Goal: Book appointment/travel/reservation

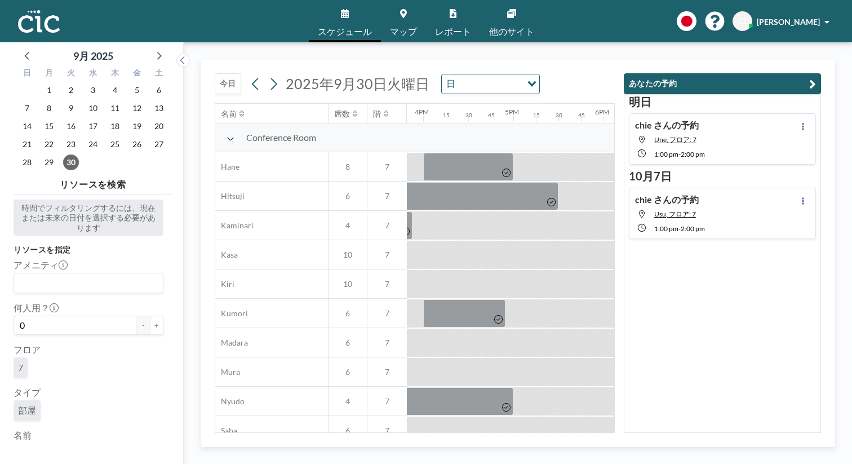
scroll to position [0, 1432]
click at [215, 73] on button "今日" at bounding box center [228, 83] width 26 height 21
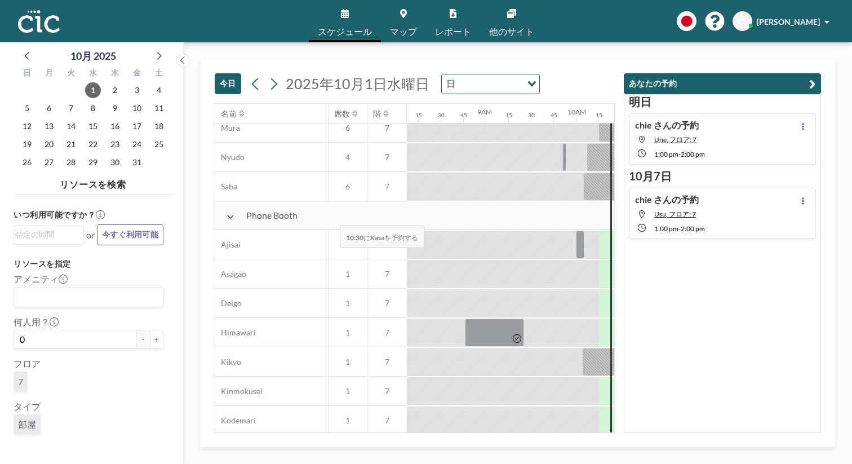
scroll to position [265, 733]
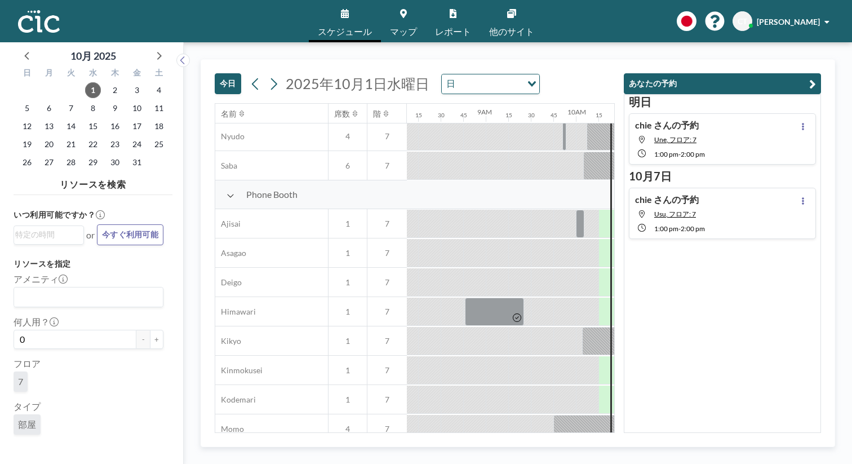
click at [407, 14] on icon at bounding box center [403, 13] width 7 height 9
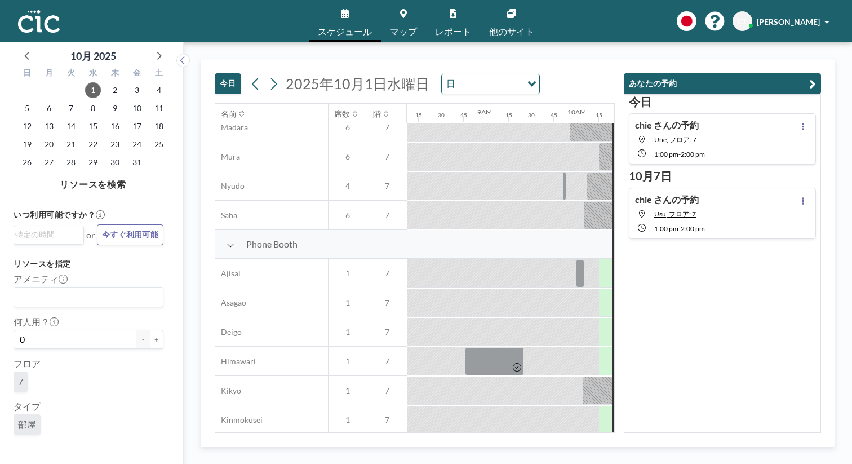
scroll to position [214, 733]
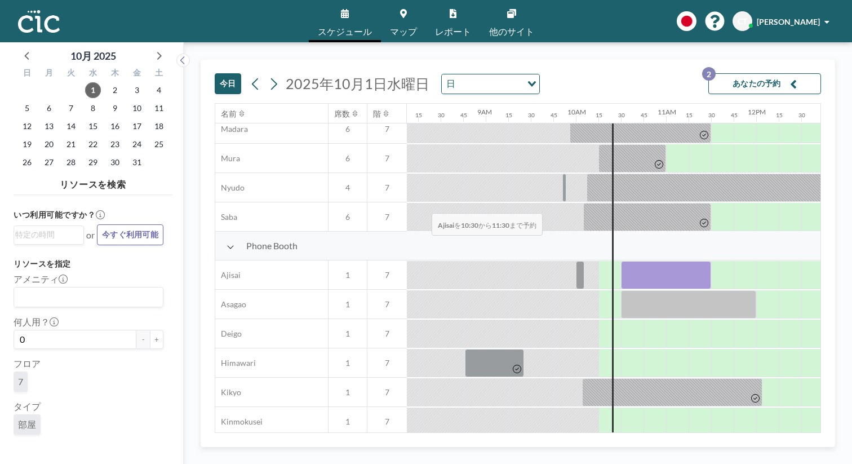
drag, startPoint x: 379, startPoint y: 186, endPoint x: 428, endPoint y: 187, distance: 49.6
click at [621, 261] on div at bounding box center [666, 275] width 90 height 28
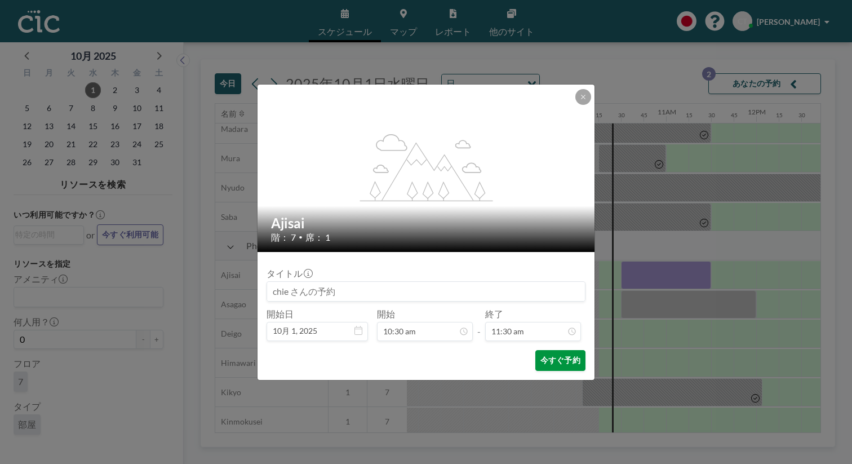
click at [541, 350] on button "今すぐ予約" at bounding box center [561, 360] width 50 height 21
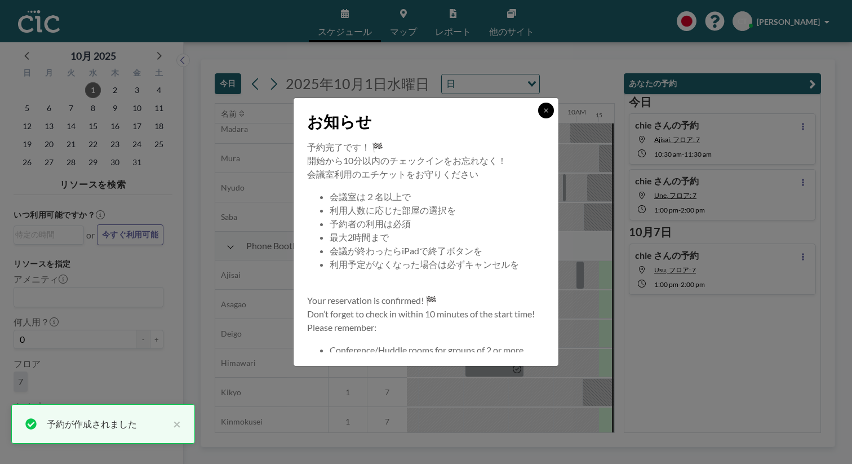
click at [543, 114] on icon at bounding box center [546, 110] width 7 height 7
